Goal: Task Accomplishment & Management: Use online tool/utility

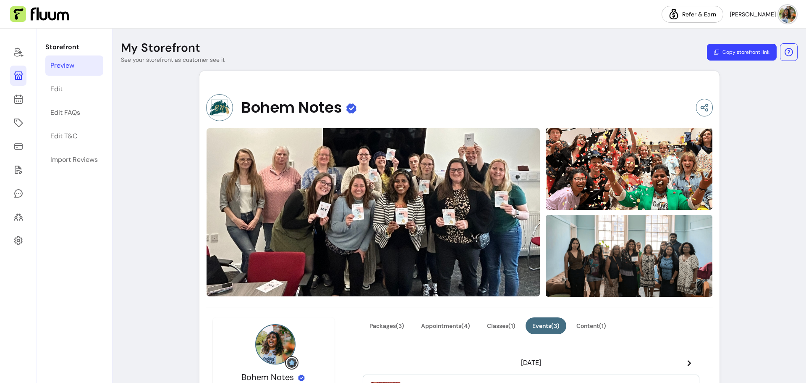
scroll to position [285, 0]
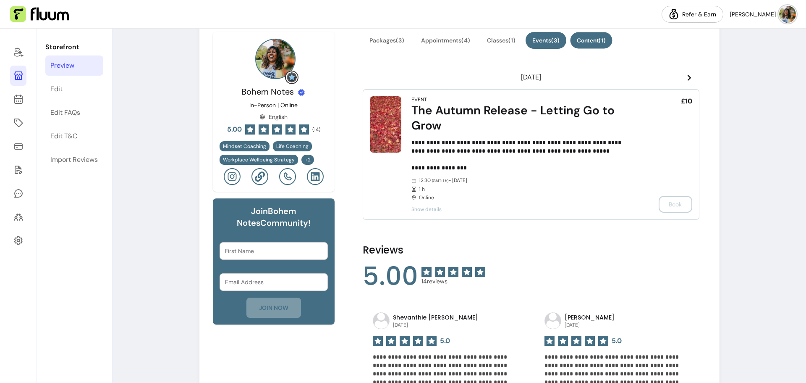
click at [602, 42] on button "Content ( 1 )" at bounding box center [592, 40] width 42 height 16
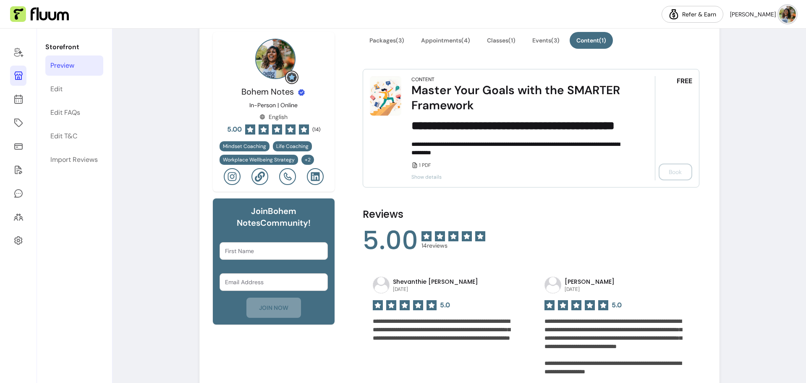
click at [421, 180] on span "Show details" at bounding box center [522, 176] width 220 height 7
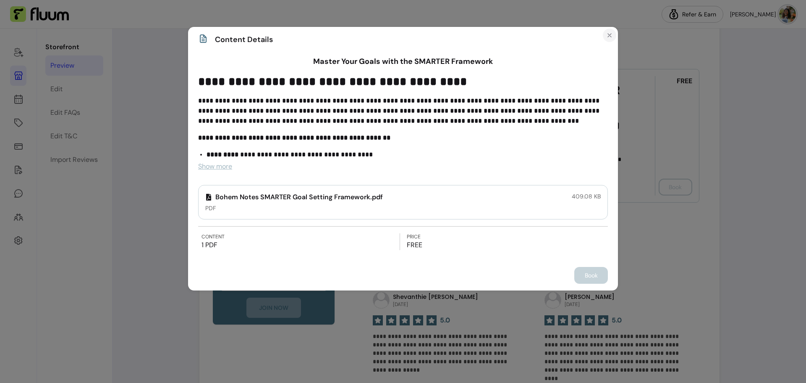
click at [612, 35] on icon "Close" at bounding box center [609, 35] width 7 height 7
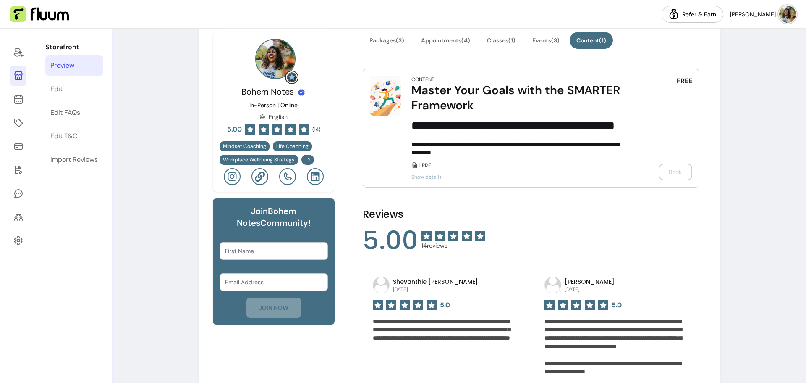
click at [673, 180] on div "FREE Book" at bounding box center [673, 128] width 37 height 104
click at [431, 180] on span "Show details" at bounding box center [522, 176] width 220 height 7
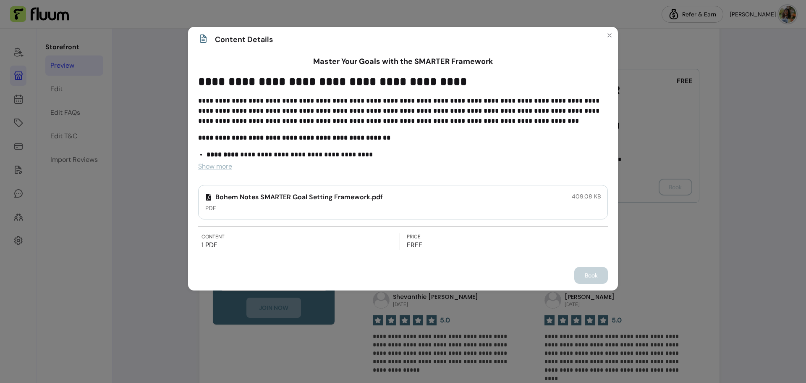
click at [314, 194] on p "Bohem Notes SMARTER Goal Setting Framework.pdf" at bounding box center [294, 197] width 178 height 10
click at [246, 39] on span "Content Details" at bounding box center [244, 40] width 58 height 12
click at [123, 115] on div "**********" at bounding box center [403, 191] width 806 height 383
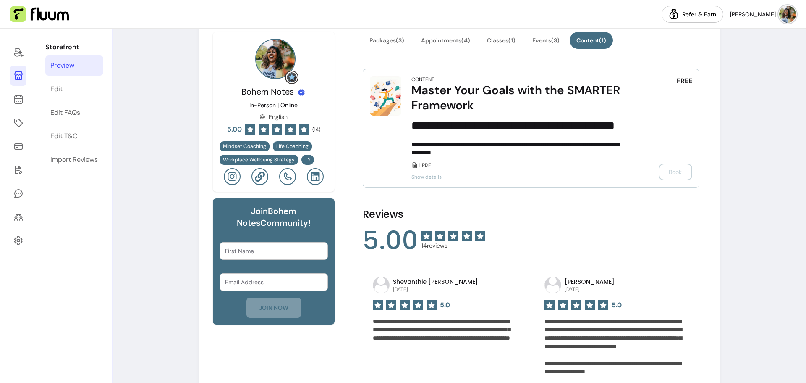
click at [427, 180] on span "Show details" at bounding box center [522, 176] width 220 height 7
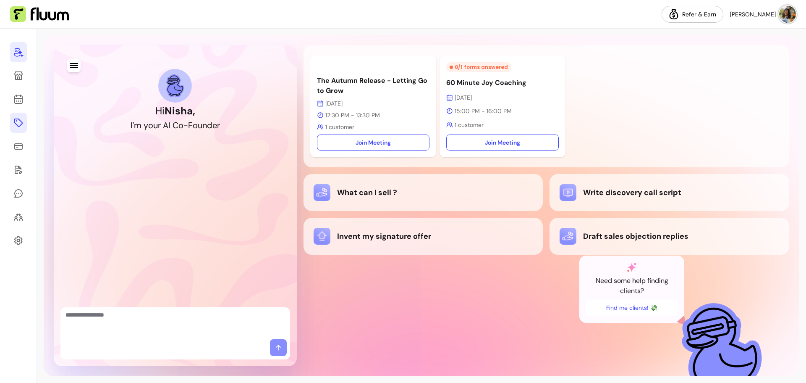
click at [18, 123] on icon at bounding box center [18, 123] width 10 height 10
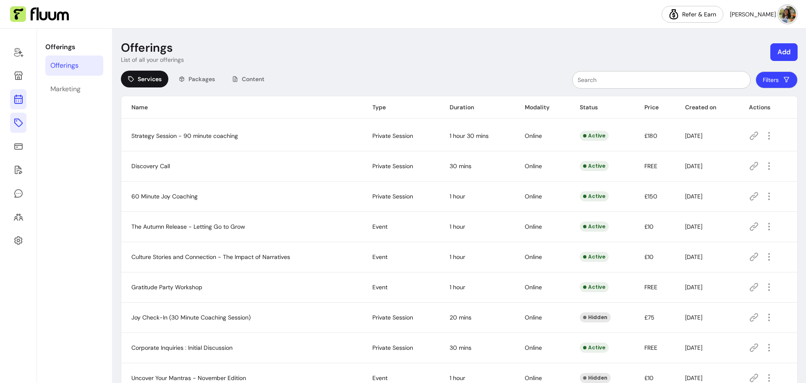
click at [18, 100] on icon at bounding box center [18, 99] width 10 height 10
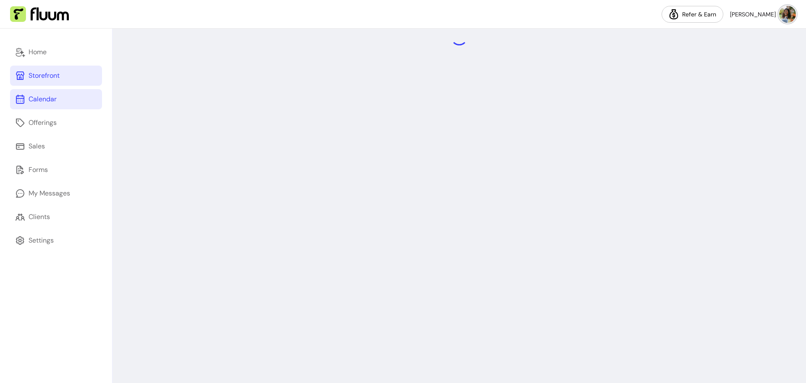
click at [19, 78] on icon at bounding box center [20, 75] width 8 height 8
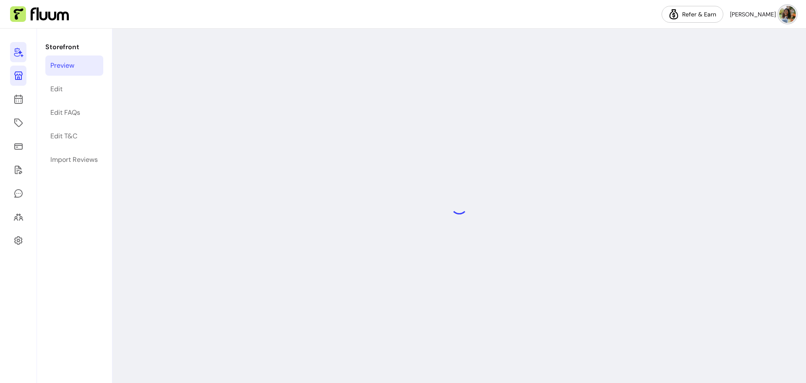
click at [21, 55] on icon at bounding box center [18, 53] width 9 height 10
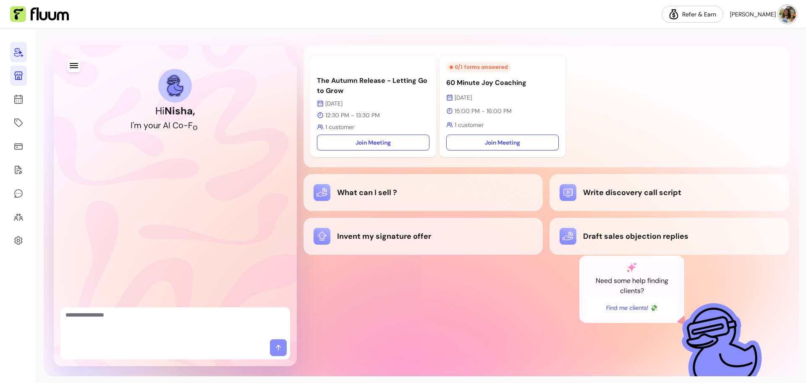
click at [22, 81] on link at bounding box center [18, 76] width 17 height 20
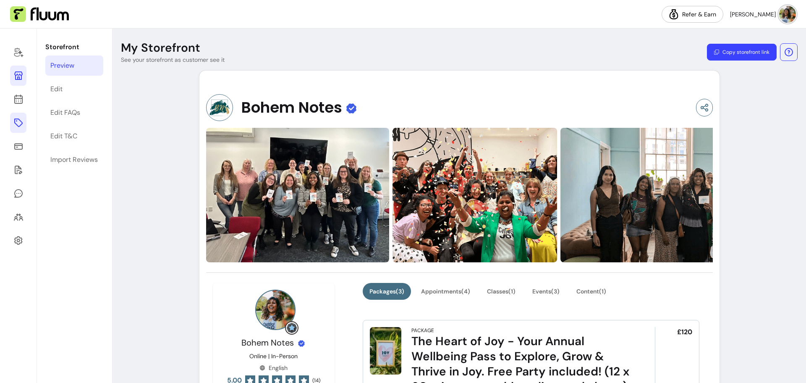
click at [19, 124] on icon at bounding box center [18, 123] width 10 height 10
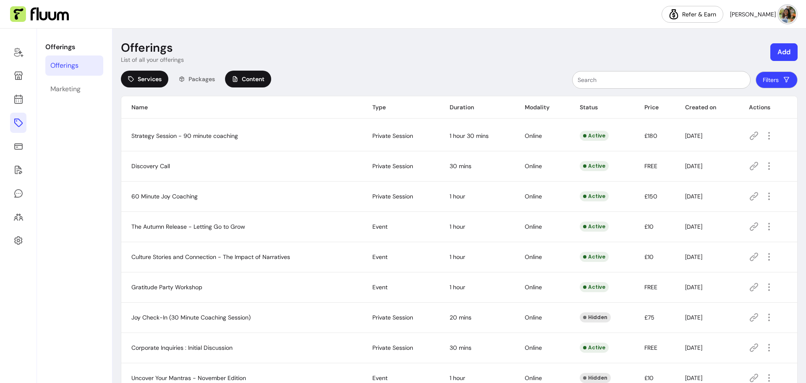
click at [246, 78] on span "Content" at bounding box center [253, 79] width 23 height 8
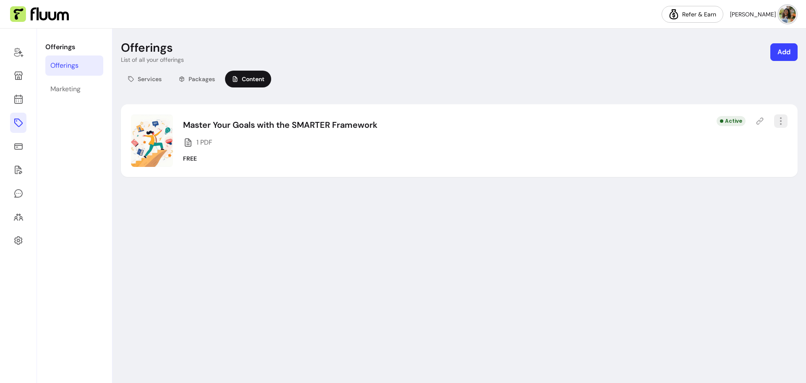
click at [778, 122] on icon "button" at bounding box center [781, 121] width 10 height 10
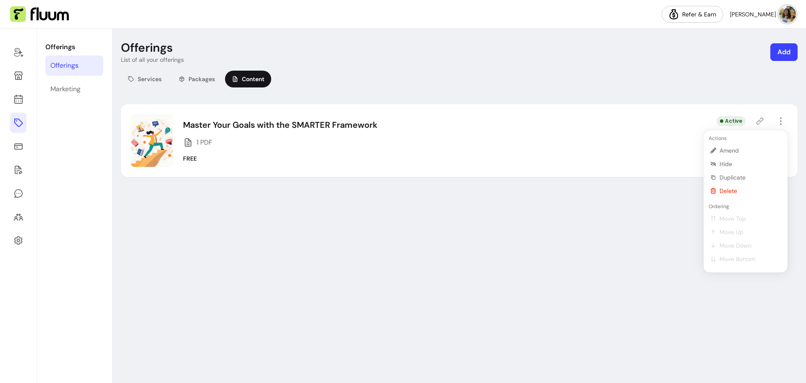
click at [582, 200] on div "Offerings List of all your offerings Add Services Packages Content Master Your …" at bounding box center [460, 206] width 694 height 354
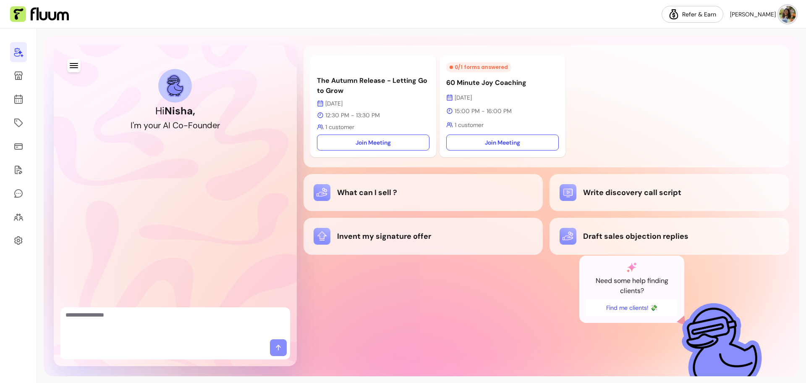
click at [102, 328] on textarea "Ask me anything..." at bounding box center [176, 322] width 220 height 25
type textarea "**********"
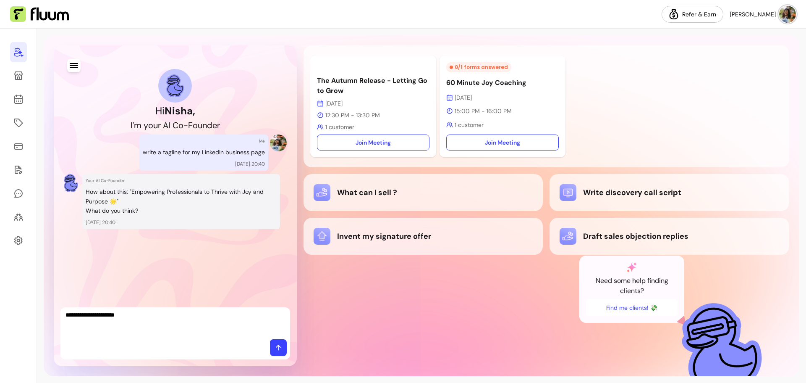
type textarea "**********"
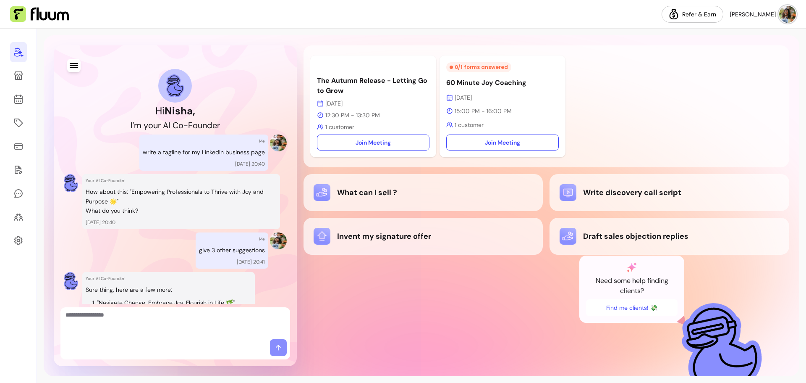
scroll to position [83, 0]
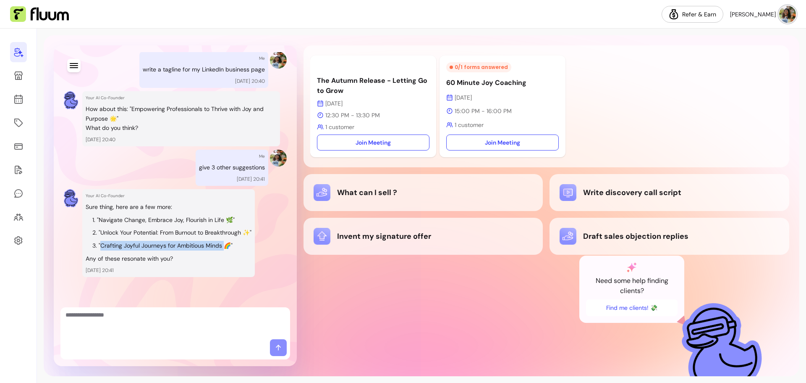
drag, startPoint x: 100, startPoint y: 246, endPoint x: 225, endPoint y: 246, distance: 124.7
click at [225, 246] on li ""Crafting Joyful Journeys for Ambitious Minds 🌈"" at bounding box center [171, 246] width 159 height 10
copy li "Crafting Joyful Journeys for Ambitious Minds"
drag, startPoint x: 100, startPoint y: 244, endPoint x: 223, endPoint y: 244, distance: 123.0
click at [223, 244] on li ""Crafting Joyful Journeys for Ambitious Minds 🌈"" at bounding box center [171, 246] width 159 height 10
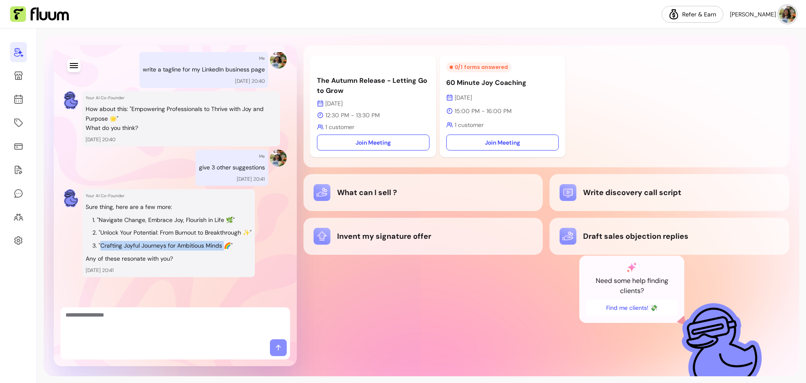
copy li "Crafting Joyful Journeys for Ambitious Minds"
click at [106, 324] on textarea "Ask me anything..." at bounding box center [176, 322] width 220 height 25
type textarea "******"
